Goal: Information Seeking & Learning: Learn about a topic

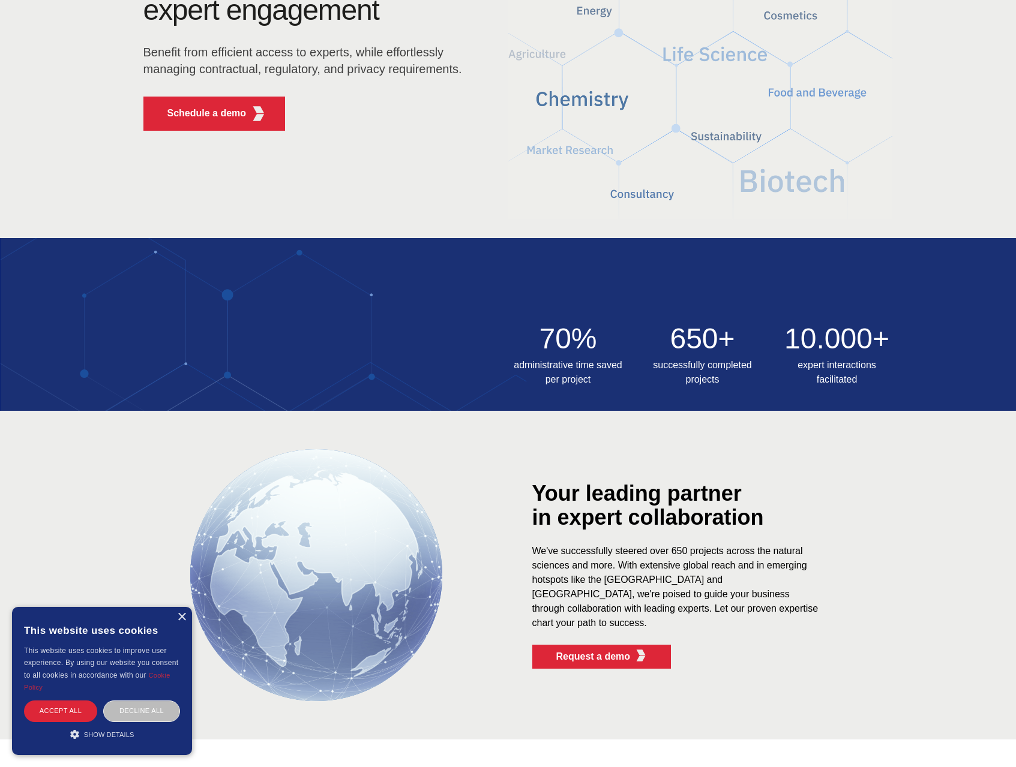
scroll to position [197, 0]
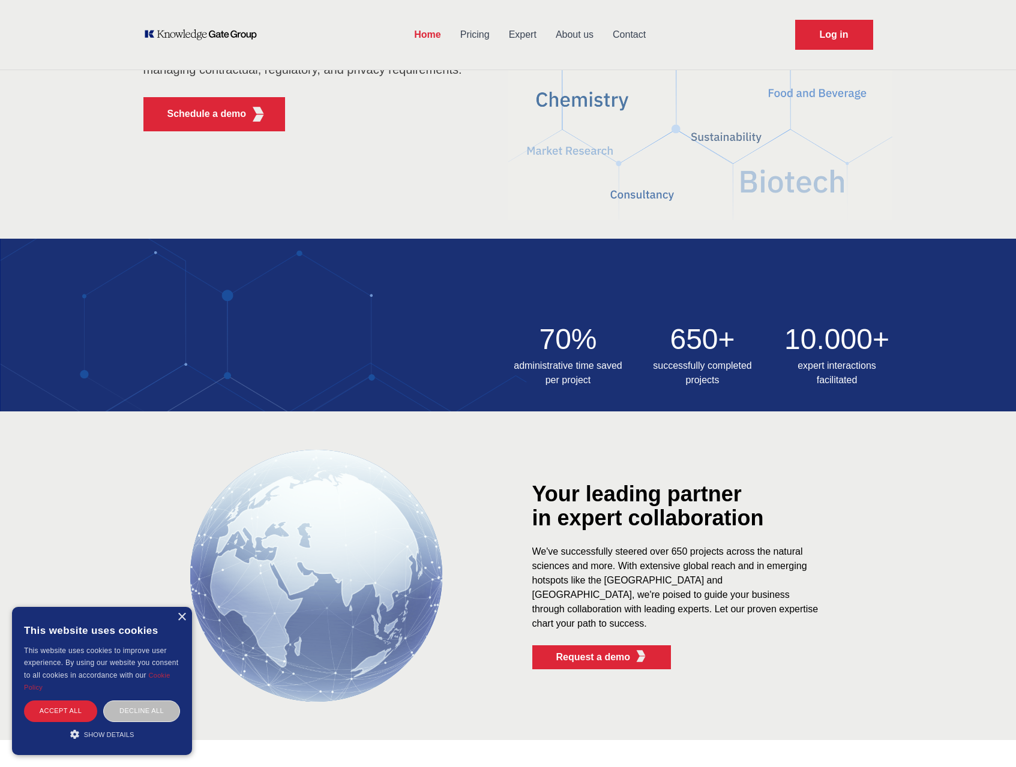
click at [181, 623] on div "× This website uses cookies This website uses cookies to improve user experienc…" at bounding box center [102, 681] width 180 height 148
click at [184, 616] on div "×" at bounding box center [181, 617] width 9 height 9
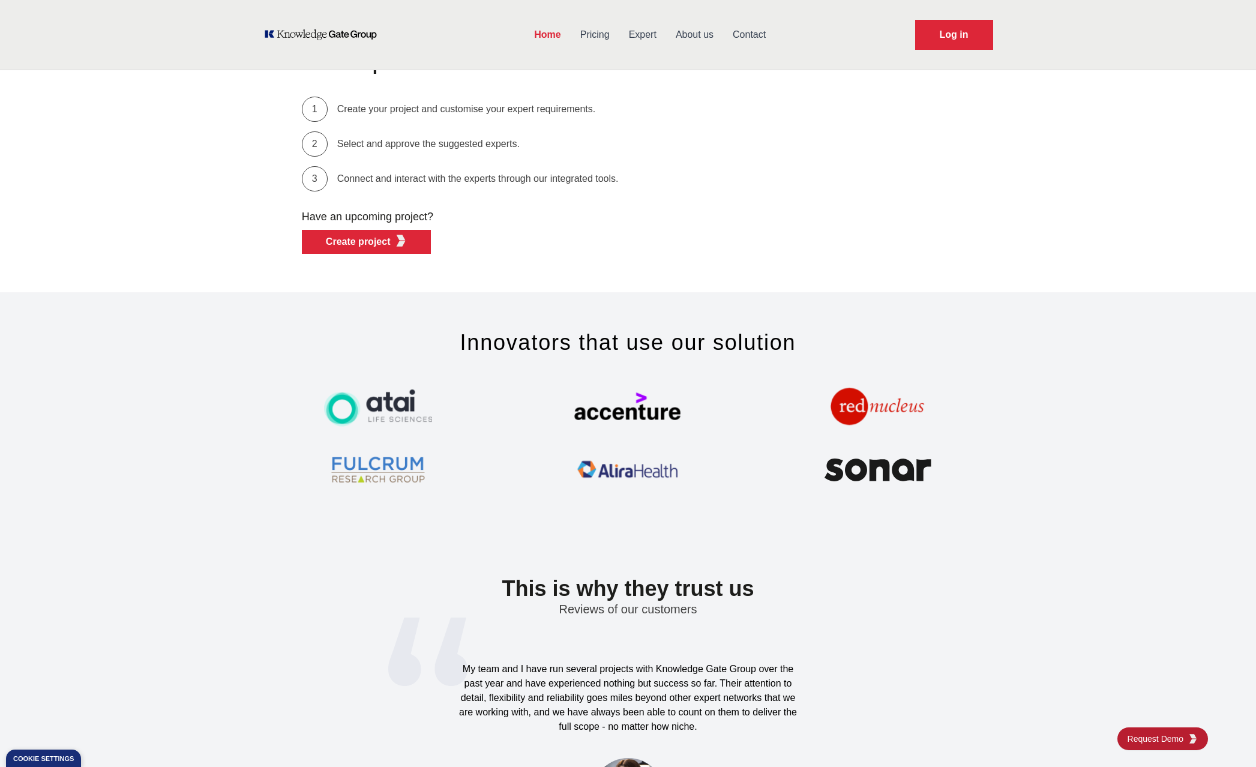
scroll to position [3311, 0]
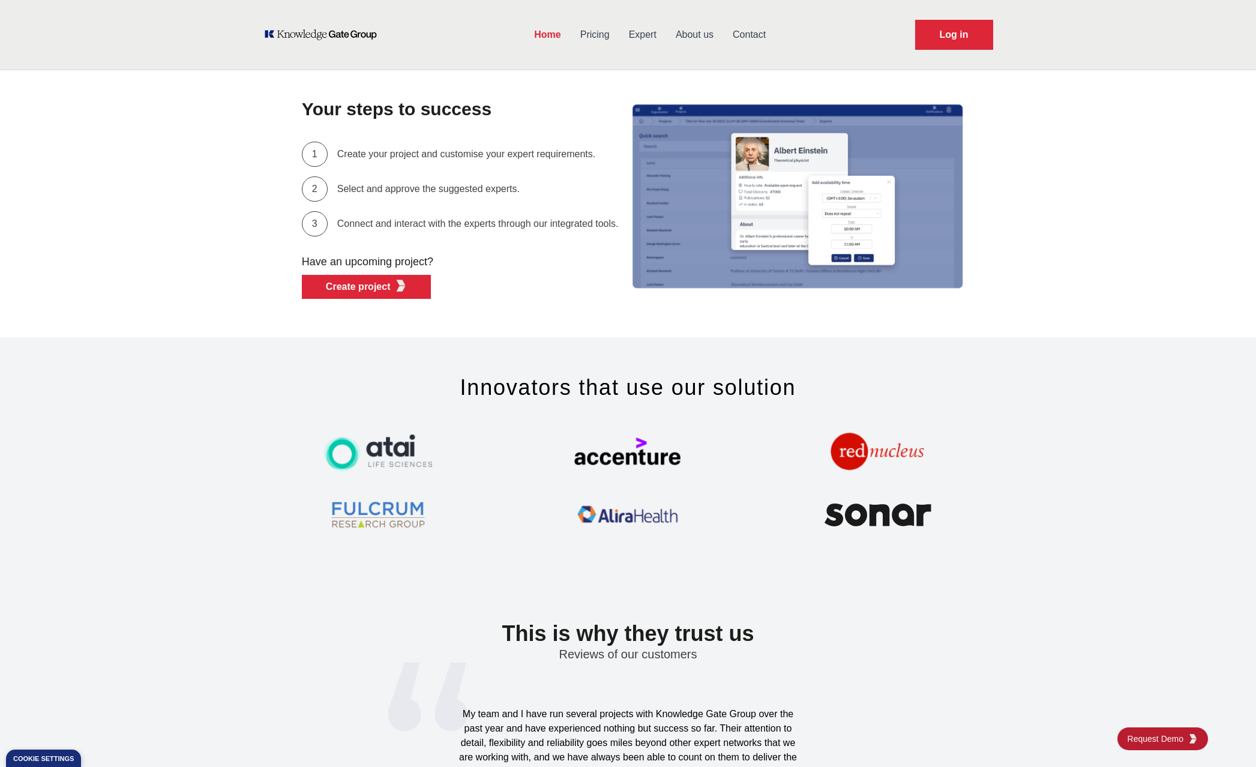
click at [594, 32] on link "Pricing" at bounding box center [594, 34] width 49 height 31
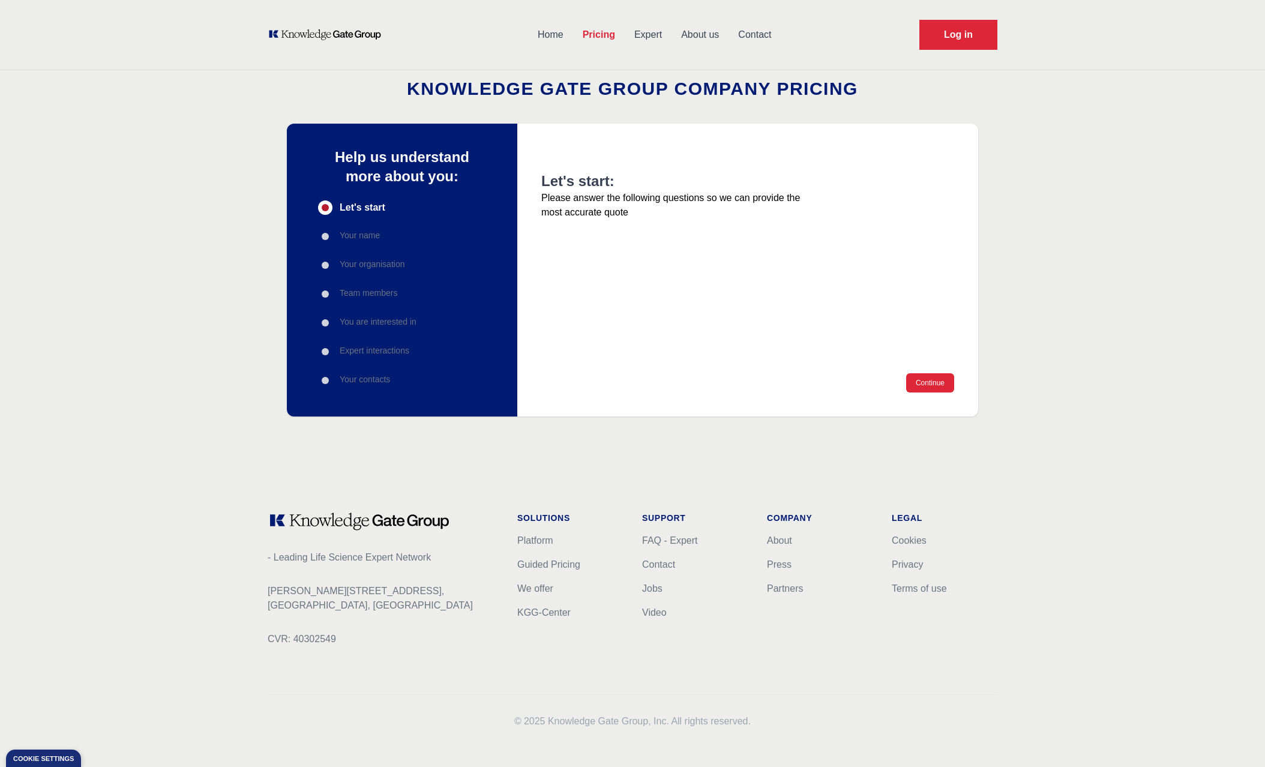
click at [637, 39] on link "Expert" at bounding box center [647, 34] width 47 height 31
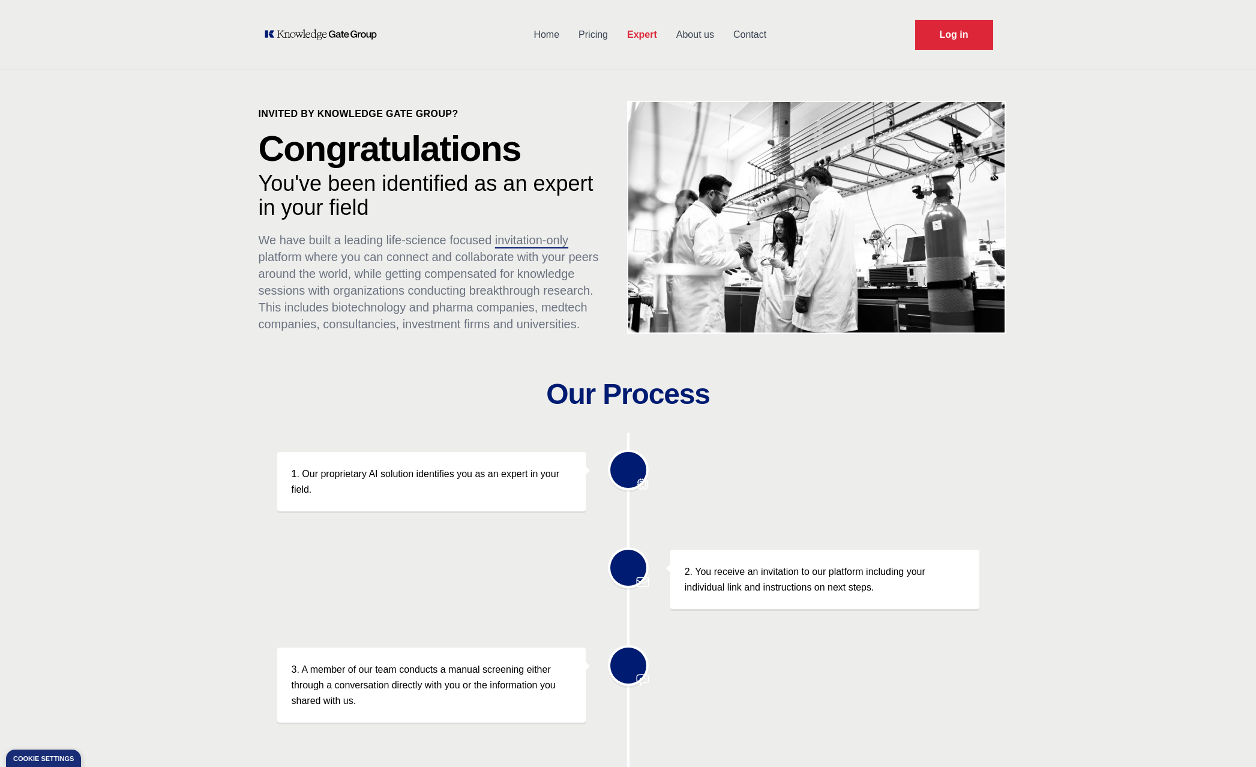
click at [694, 33] on link "About us" at bounding box center [694, 34] width 57 height 31
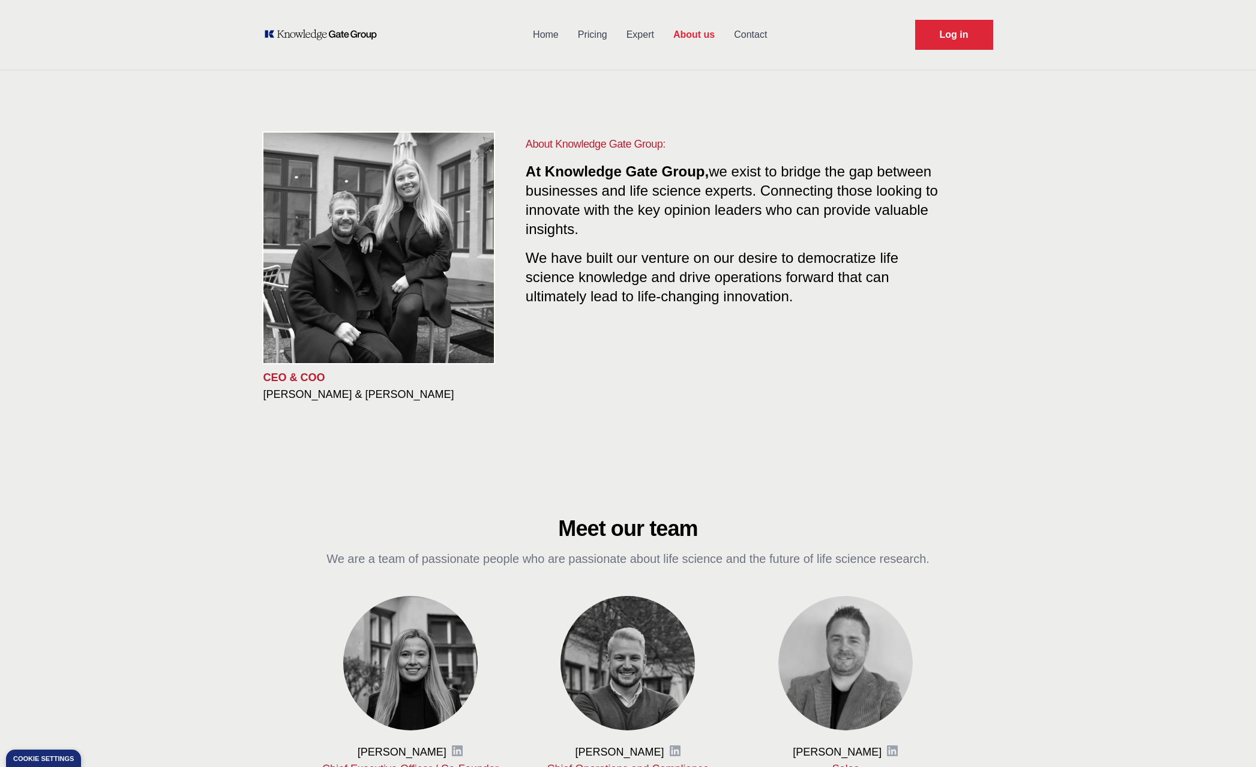
click at [640, 36] on link "Expert" at bounding box center [640, 34] width 47 height 31
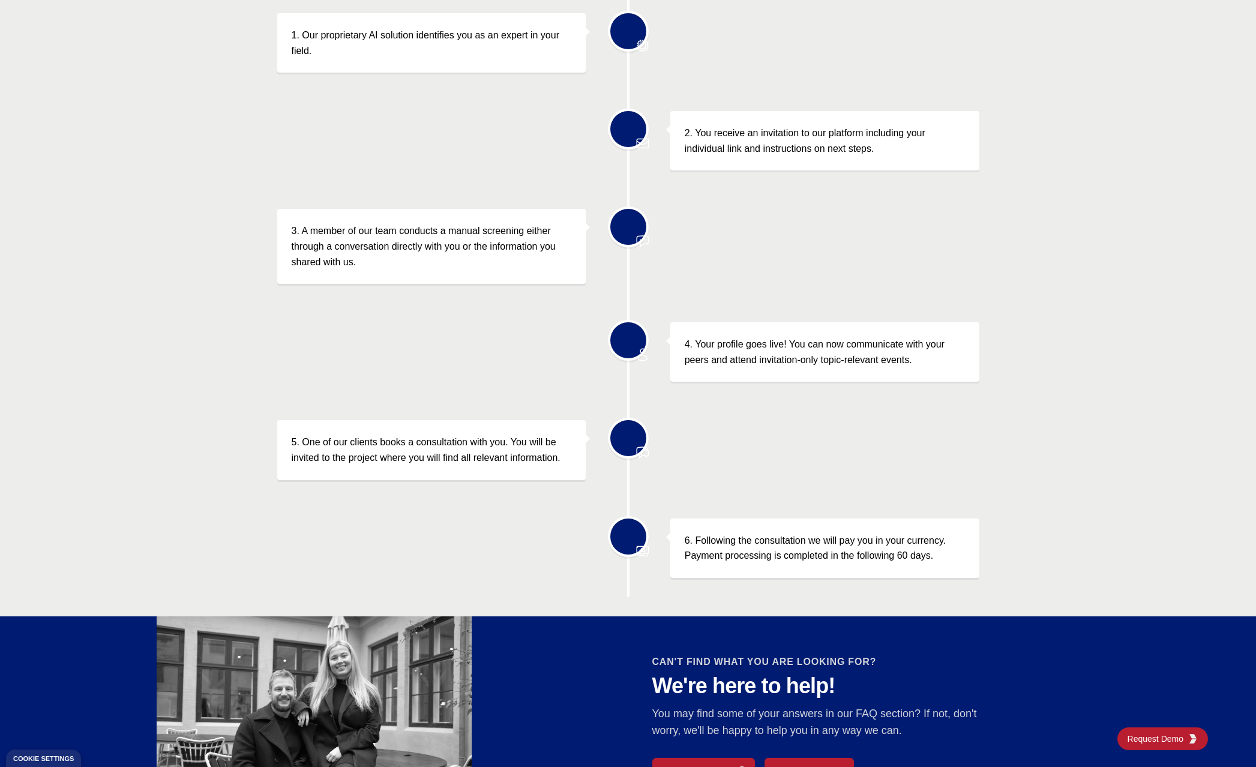
scroll to position [517, 0]
